Goal: Information Seeking & Learning: Learn about a topic

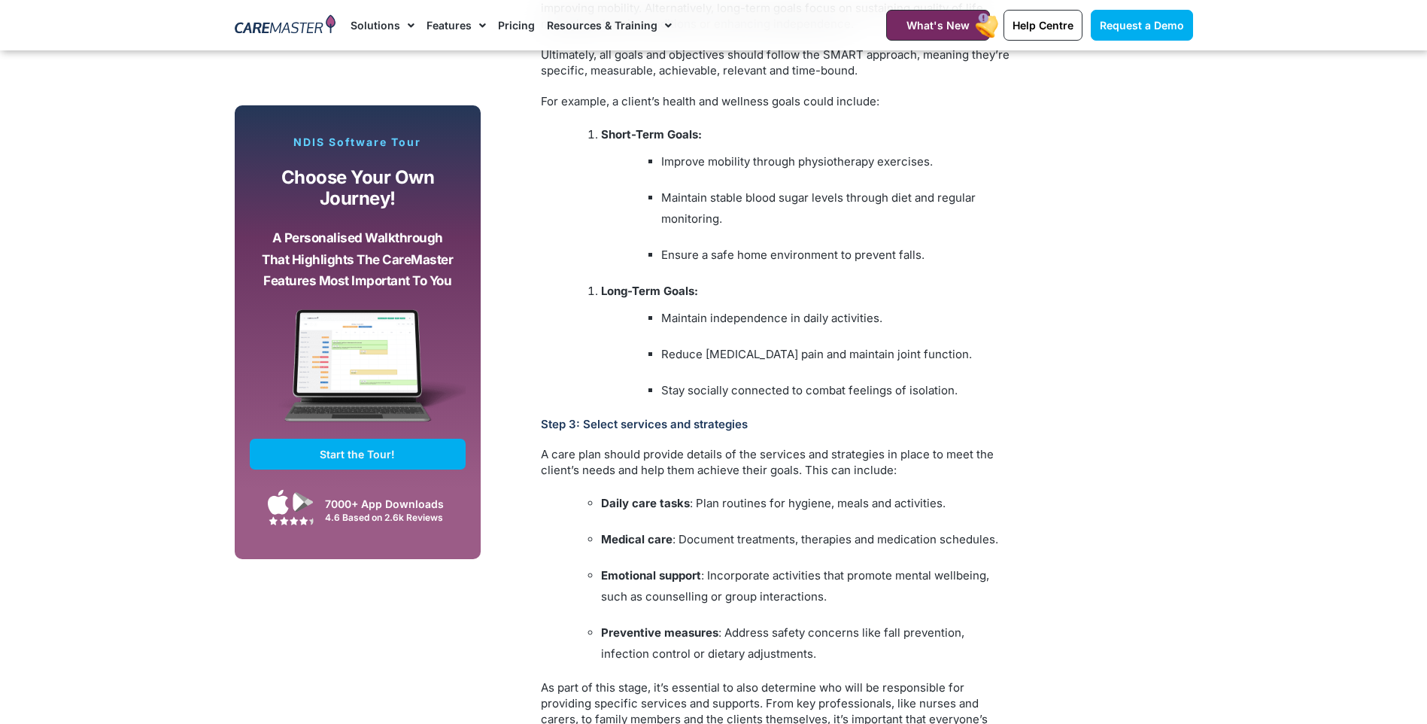
scroll to position [2557, 0]
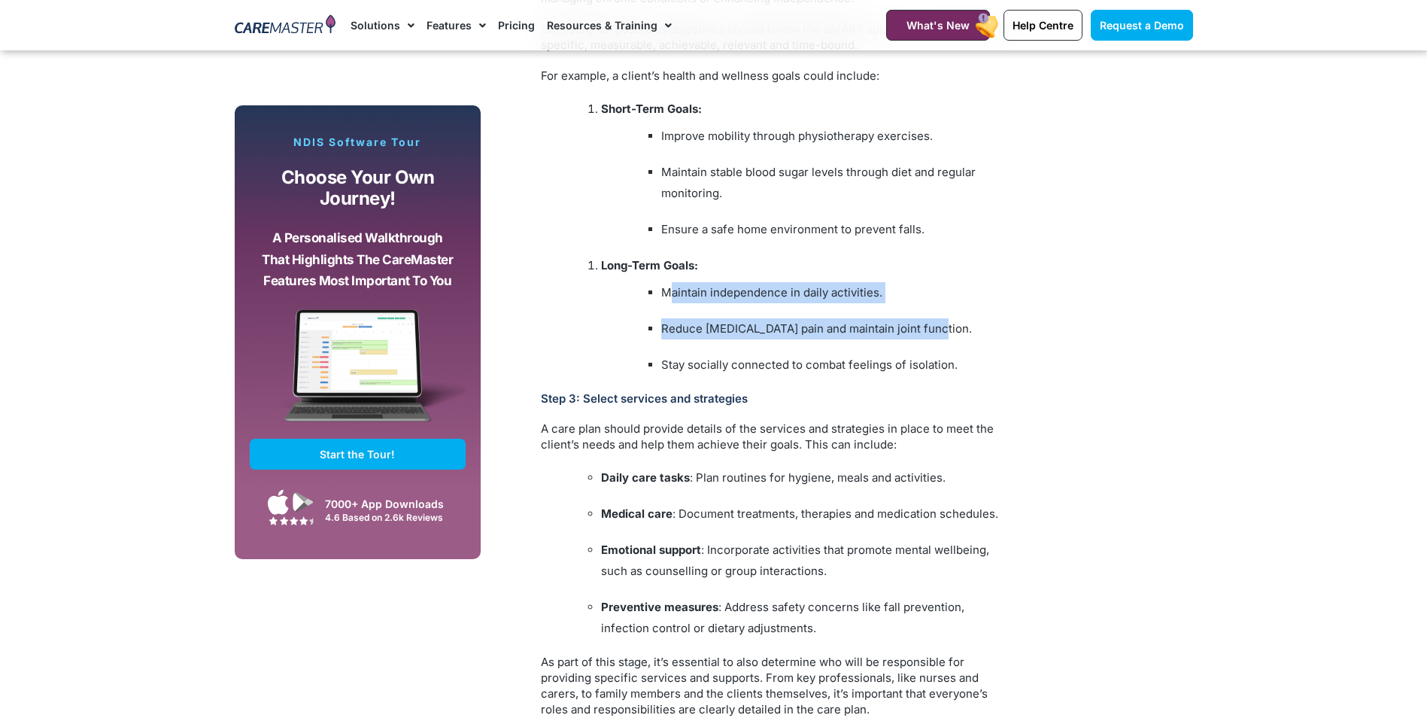
drag, startPoint x: 666, startPoint y: 292, endPoint x: 1061, endPoint y: 336, distance: 396.6
click at [1061, 336] on div "Subscribe, Connect, Learn, Grow: Our Monthly Newsletter Delivers Care Industry …" at bounding box center [713, 64] width 973 height 3374
drag, startPoint x: 1061, startPoint y: 336, endPoint x: 915, endPoint y: 336, distance: 145.2
click at [915, 336] on li "Reduce [MEDICAL_DATA] pain and maintain joint function." at bounding box center [838, 328] width 354 height 21
drag, startPoint x: 999, startPoint y: 360, endPoint x: 678, endPoint y: 299, distance: 326.2
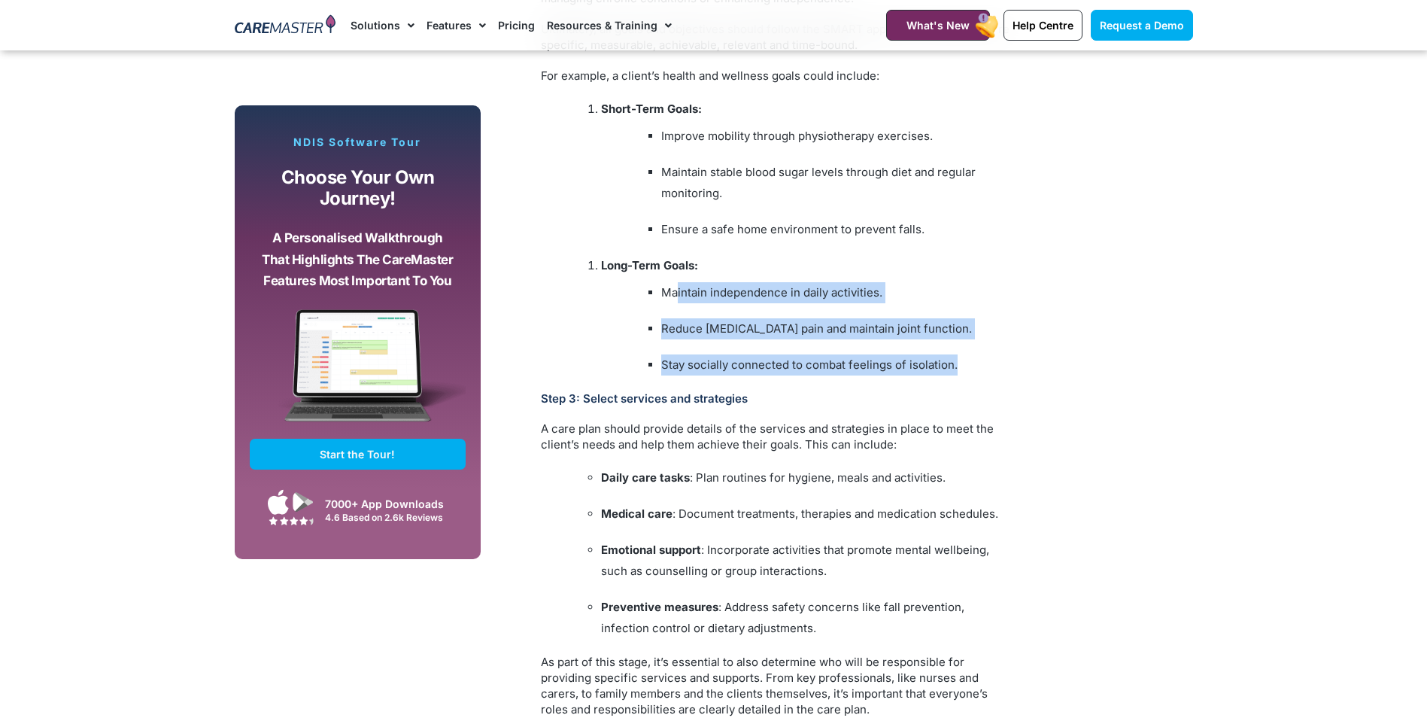
click at [678, 299] on li "Long-Term Goals: Maintain independence in daily activities. Reduce [MEDICAL_DAT…" at bounding box center [808, 315] width 414 height 120
click at [680, 299] on li "Maintain independence in daily activities." at bounding box center [838, 292] width 354 height 21
click at [699, 308] on li "Long-Term Goals: Maintain independence in daily activities. Reduce [MEDICAL_DAT…" at bounding box center [808, 315] width 414 height 120
click at [892, 350] on li "Long-Term Goals: Maintain independence in daily activities. Reduce [MEDICAL_DAT…" at bounding box center [808, 315] width 414 height 120
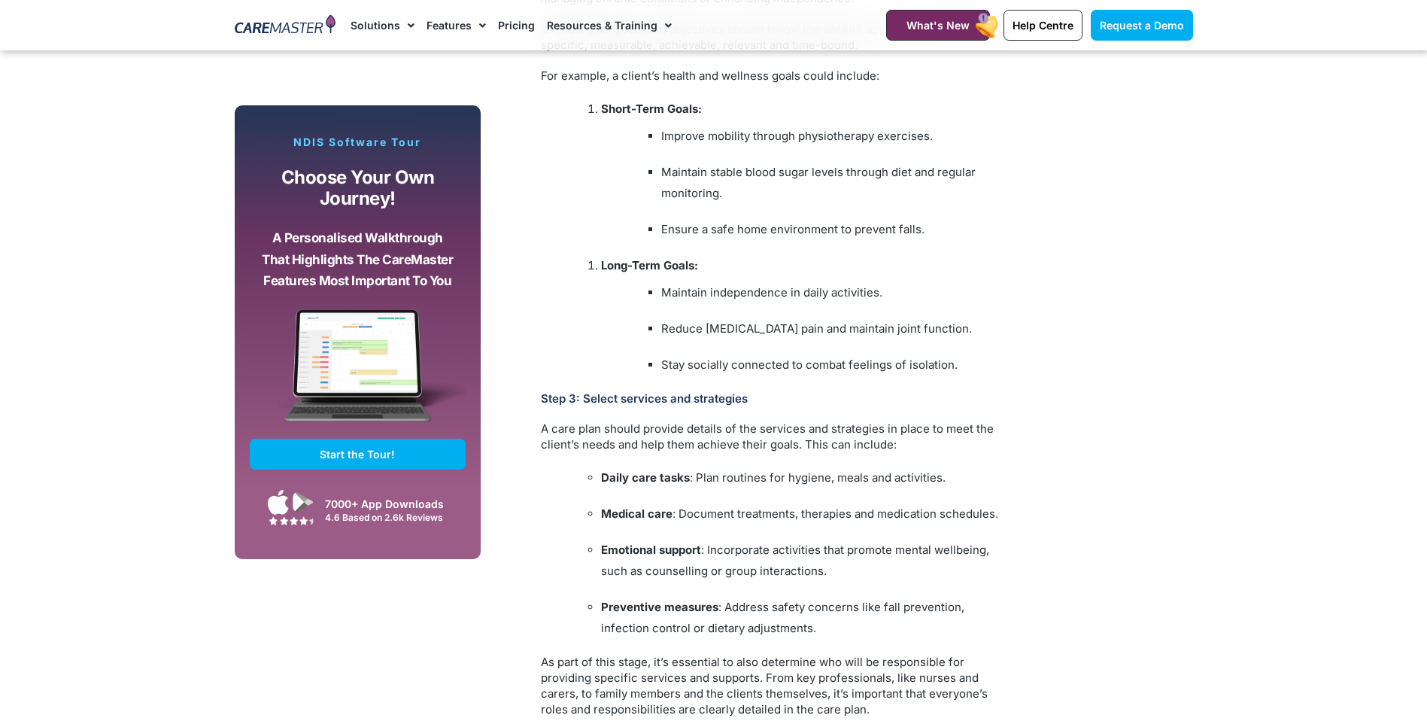
click at [996, 361] on li "Stay socially connected to combat feelings of isolation." at bounding box center [838, 364] width 354 height 21
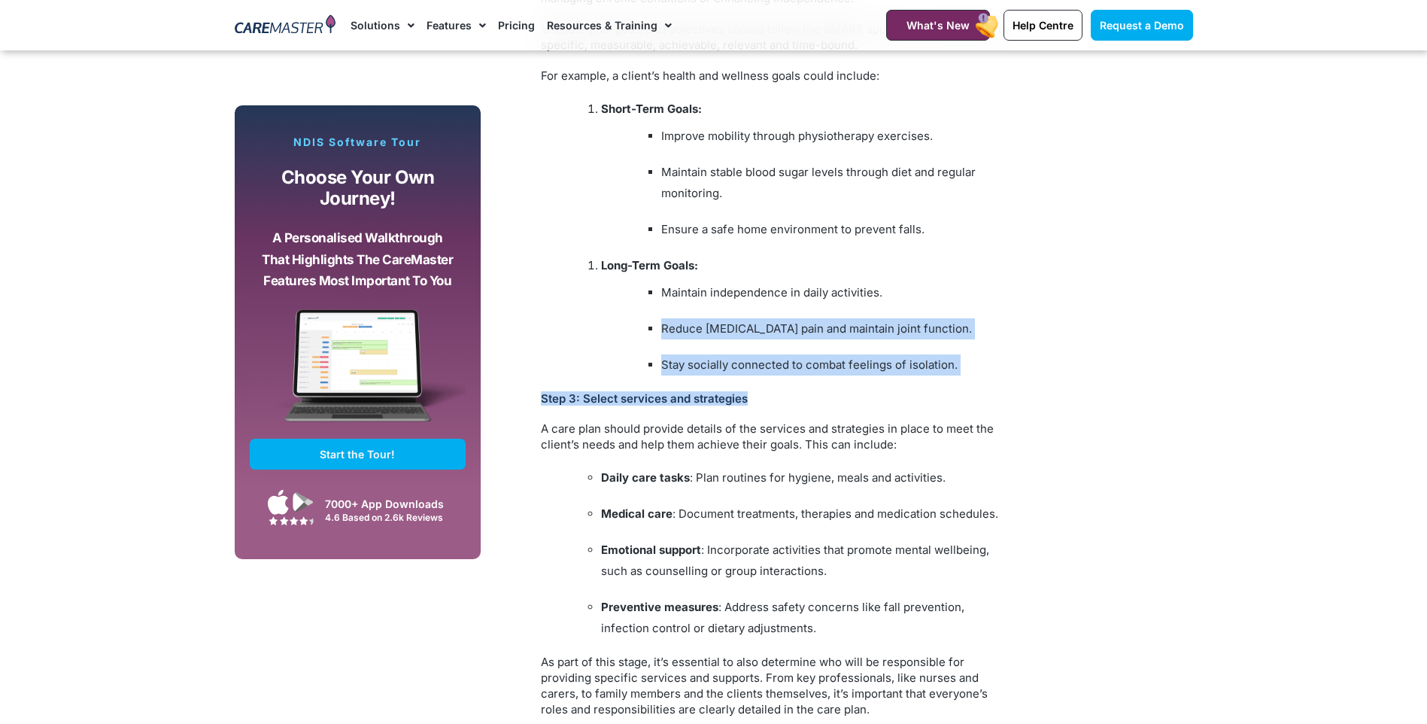
drag, startPoint x: 997, startPoint y: 378, endPoint x: 652, endPoint y: 311, distance: 350.8
click at [652, 311] on div "As an aged care provider or support worker, your goal is to provide individuali…" at bounding box center [778, 56] width 474 height 3329
drag, startPoint x: 652, startPoint y: 311, endPoint x: 798, endPoint y: 336, distance: 148.0
click at [798, 336] on li "Reduce [MEDICAL_DATA] pain and maintain joint function." at bounding box center [838, 328] width 354 height 21
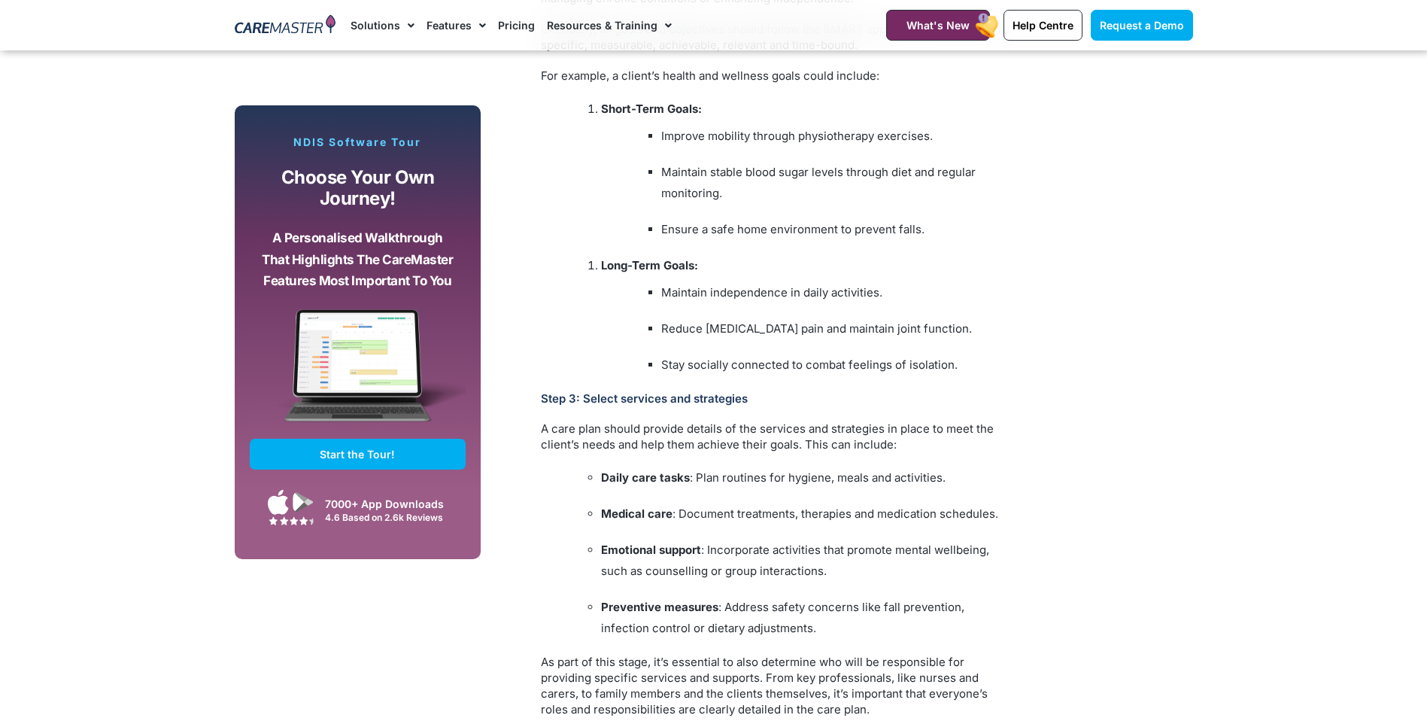
click at [1221, 168] on section "Subscribe, Connect, Learn, Grow: Our Monthly Newsletter Delivers Care Industry …" at bounding box center [713, 45] width 1427 height 3412
drag, startPoint x: 1003, startPoint y: 223, endPoint x: 1003, endPoint y: 214, distance: 9.0
click at [1003, 223] on li "Ensure a safe home environment to prevent falls." at bounding box center [838, 229] width 354 height 21
